Goal: Task Accomplishment & Management: Complete application form

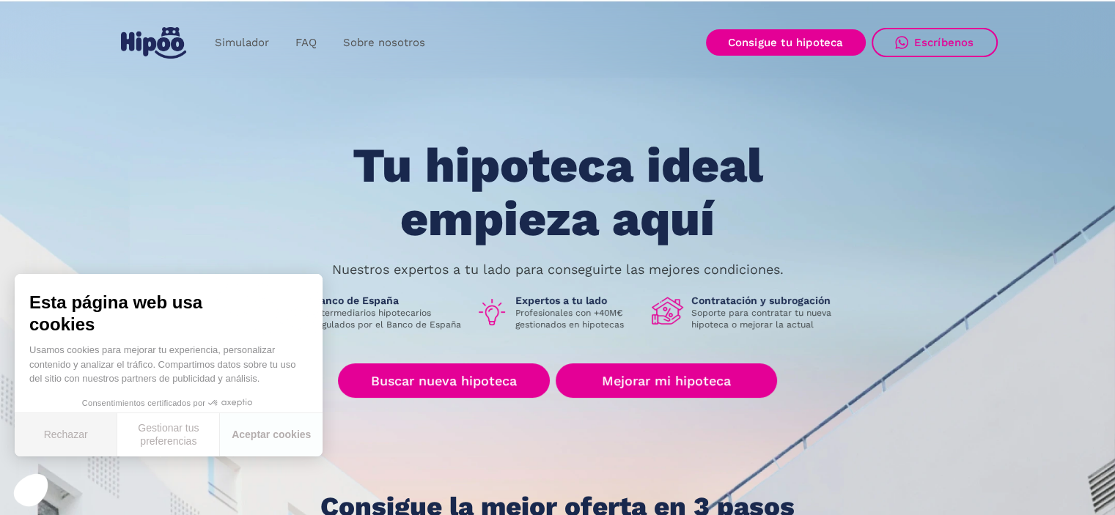
click at [58, 433] on button "Rechazar" at bounding box center [66, 434] width 103 height 43
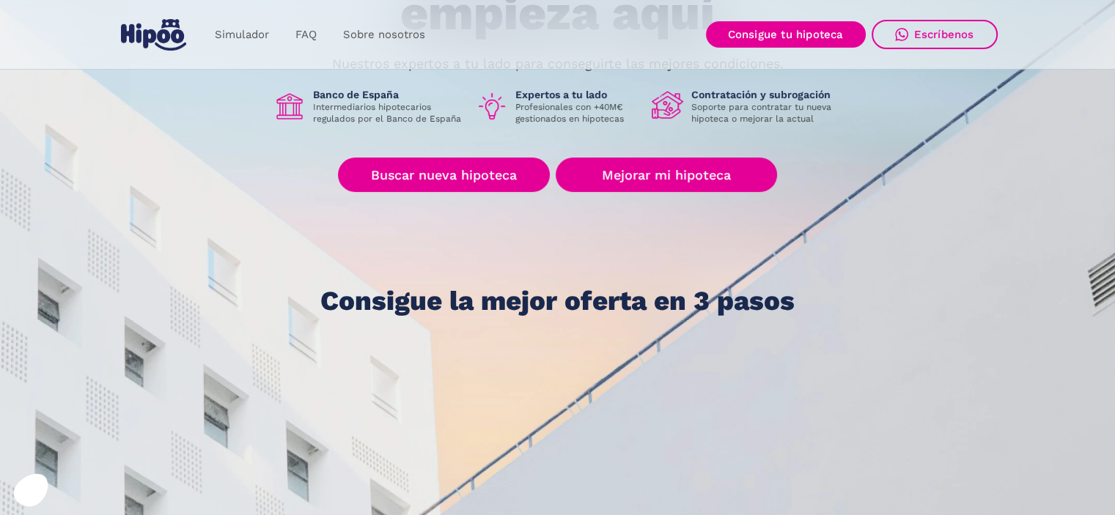
scroll to position [220, 0]
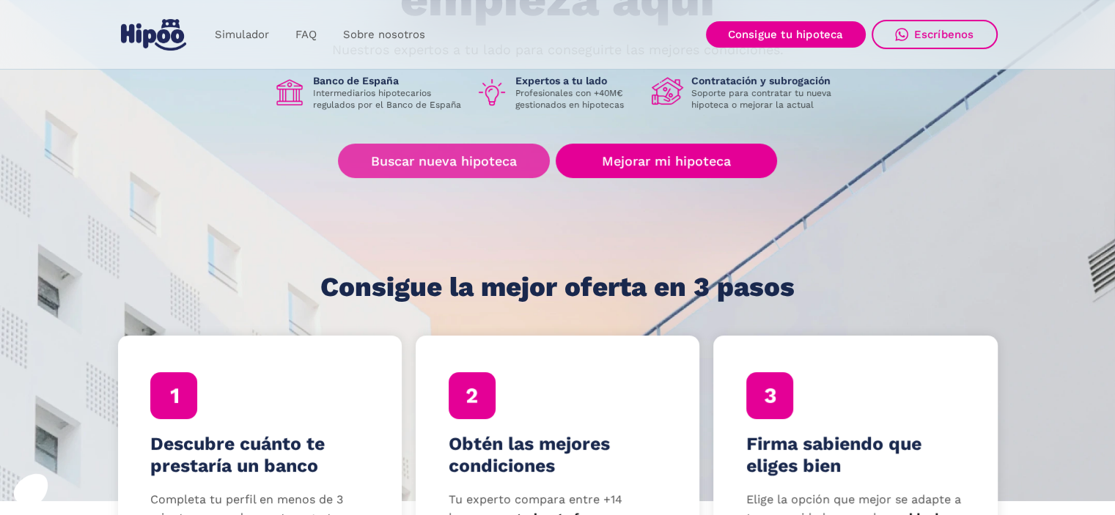
click at [445, 166] on link "Buscar nueva hipoteca" at bounding box center [444, 161] width 212 height 34
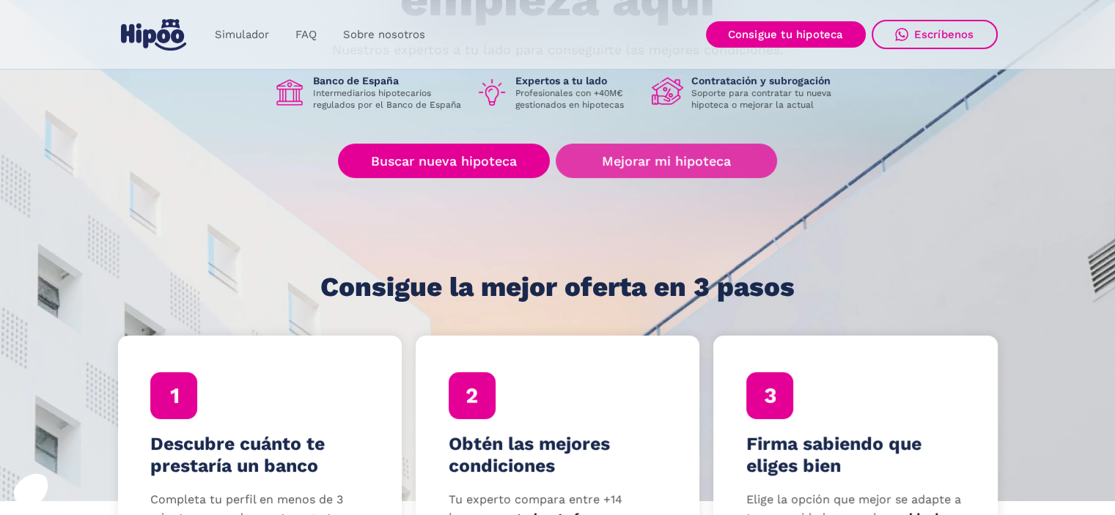
click at [675, 160] on link "Mejorar mi hipoteca" at bounding box center [666, 161] width 221 height 34
